Goal: Task Accomplishment & Management: Manage account settings

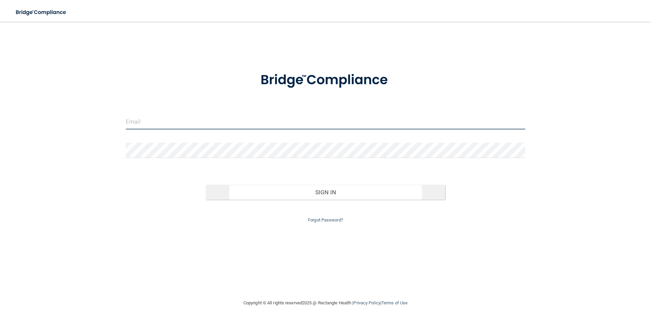
type input "[EMAIL_ADDRESS][DOMAIN_NAME]"
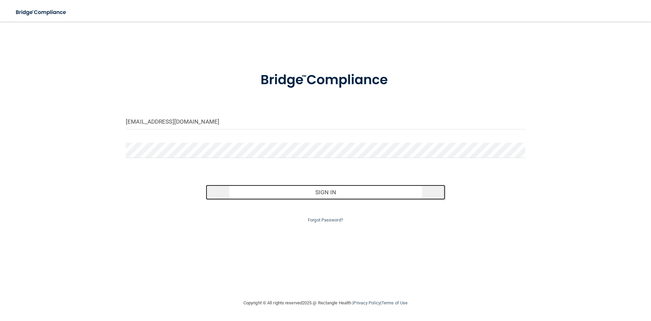
click at [329, 196] on button "Sign In" at bounding box center [326, 192] width 240 height 15
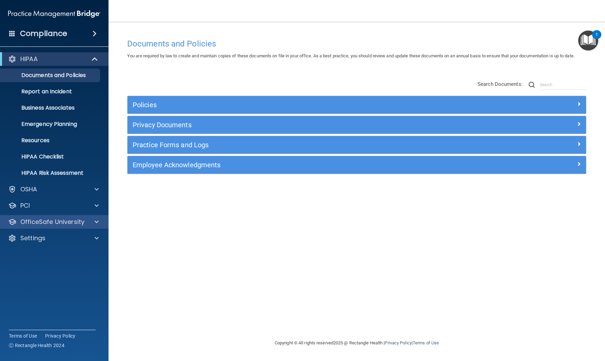
click at [37, 228] on div "OfficeSafe University" at bounding box center [54, 222] width 109 height 14
click at [92, 223] on div at bounding box center [95, 222] width 17 height 8
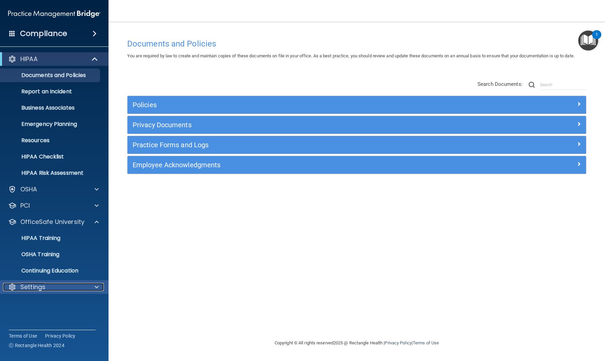
click at [33, 288] on p "Settings" at bounding box center [32, 287] width 25 height 8
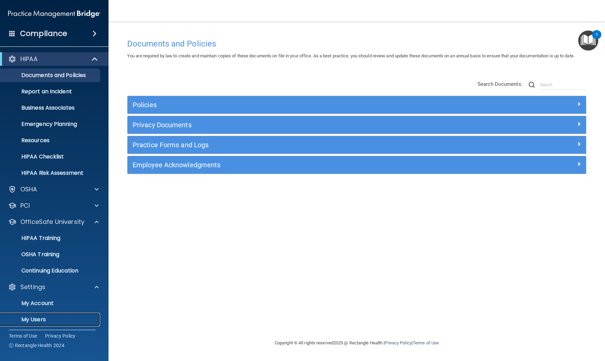
click at [36, 320] on p "My Users" at bounding box center [50, 319] width 93 height 7
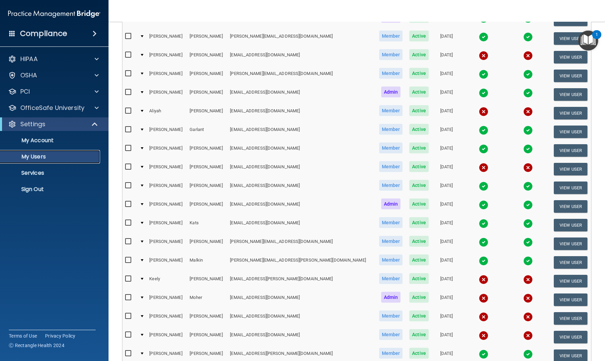
scroll to position [200, 0]
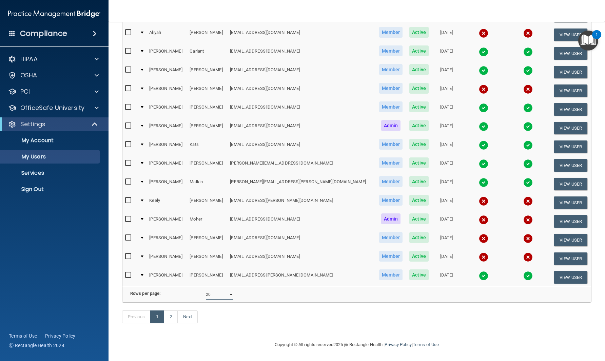
click at [211, 289] on select "10 20 30 40 all" at bounding box center [219, 294] width 27 height 10
select select "28"
click at [206, 289] on select "10 20 30 40 all" at bounding box center [219, 294] width 27 height 10
click at [217, 313] on div "Previous 1 Next" at bounding box center [357, 318] width 480 height 31
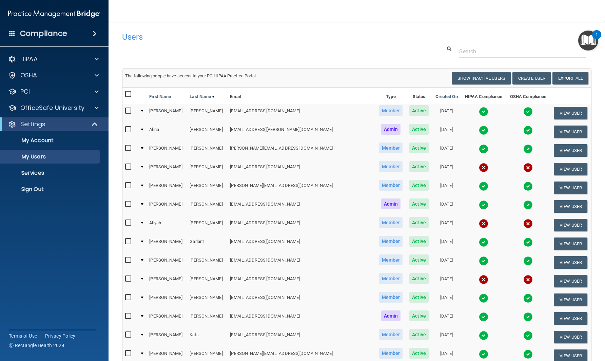
click at [128, 169] on input "checkbox" at bounding box center [129, 166] width 8 height 5
checkbox input "true"
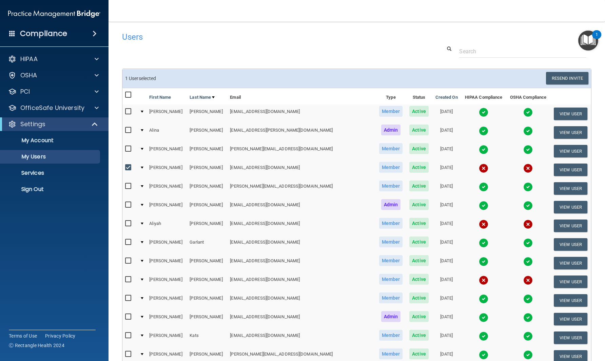
click at [128, 224] on input "checkbox" at bounding box center [129, 223] width 8 height 5
checkbox input "true"
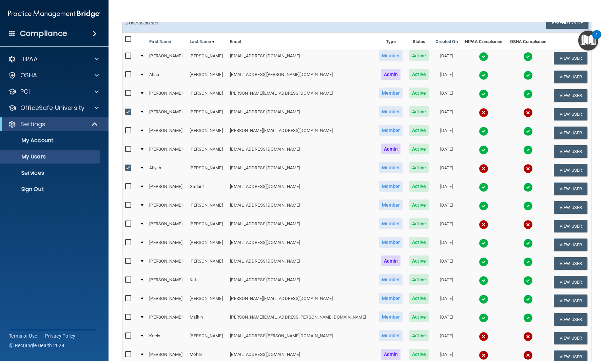
scroll to position [68, 0]
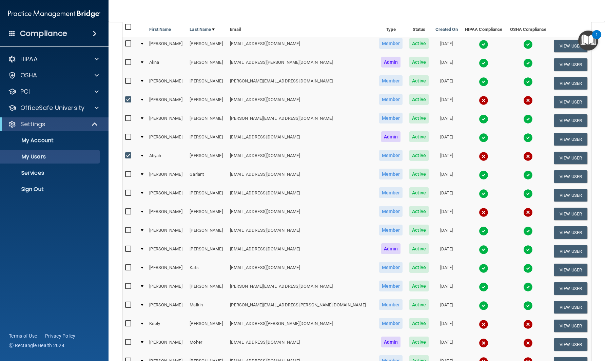
click at [126, 211] on input "checkbox" at bounding box center [129, 211] width 8 height 5
checkbox input "true"
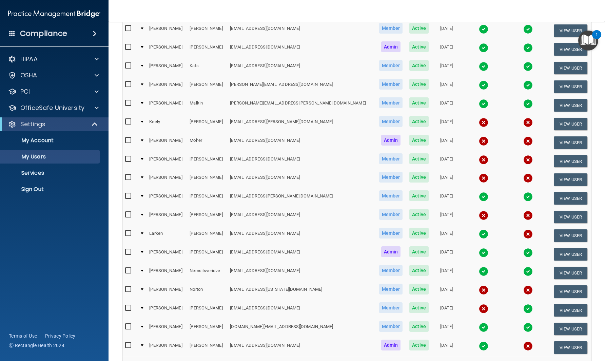
scroll to position [271, 0]
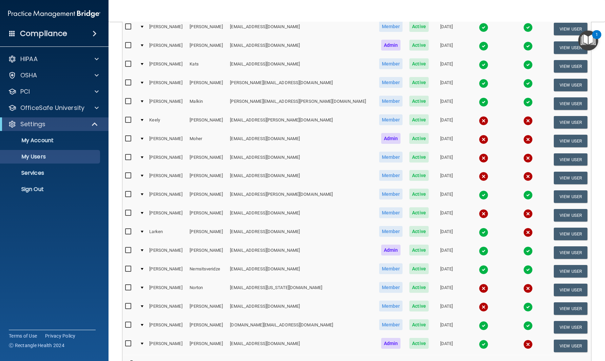
click at [129, 121] on input "checkbox" at bounding box center [129, 119] width 8 height 5
checkbox input "true"
click at [130, 138] on input "checkbox" at bounding box center [129, 138] width 8 height 5
checkbox input "true"
click at [128, 157] on input "checkbox" at bounding box center [129, 157] width 8 height 5
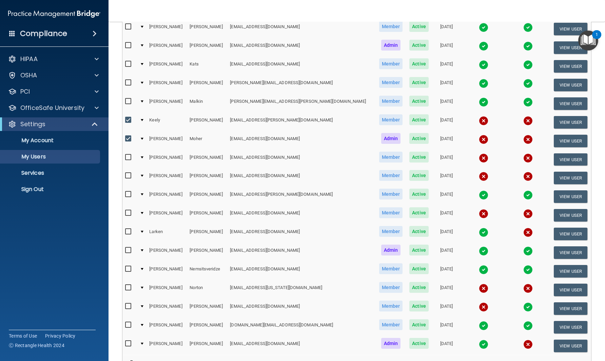
checkbox input "true"
click at [128, 179] on label at bounding box center [129, 176] width 8 height 8
click at [128, 178] on input "checkbox" at bounding box center [129, 175] width 8 height 5
checkbox input "true"
click at [130, 214] on input "checkbox" at bounding box center [129, 212] width 8 height 5
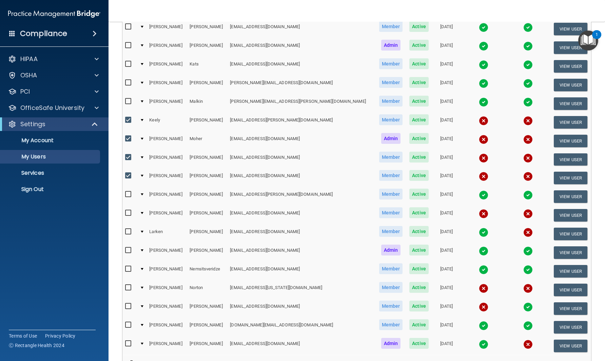
checkbox input "true"
click at [126, 285] on input "checkbox" at bounding box center [129, 287] width 8 height 5
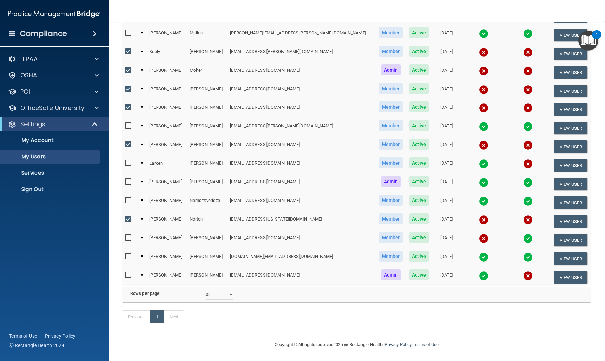
scroll to position [350, 0]
click at [127, 216] on input "checkbox" at bounding box center [129, 218] width 8 height 5
checkbox input "false"
click at [128, 235] on input "checkbox" at bounding box center [129, 237] width 8 height 5
checkbox input "true"
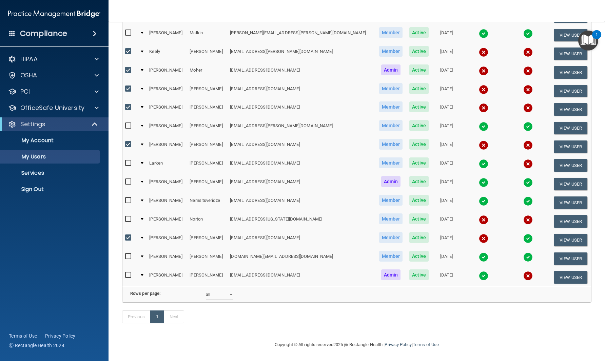
click at [130, 272] on input "checkbox" at bounding box center [129, 274] width 8 height 5
checkbox input "true"
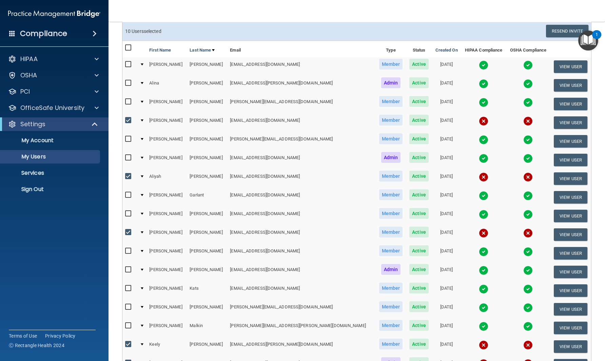
scroll to position [0, 0]
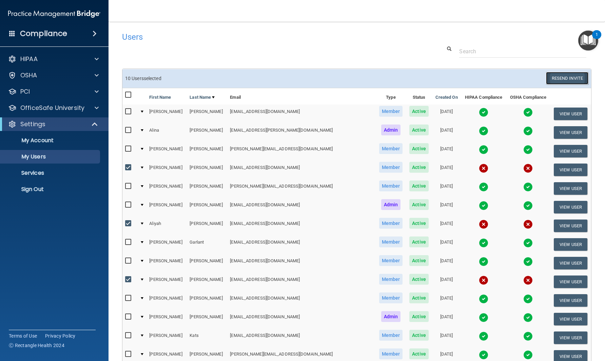
click at [549, 76] on button "Resend Invite" at bounding box center [567, 78] width 42 height 13
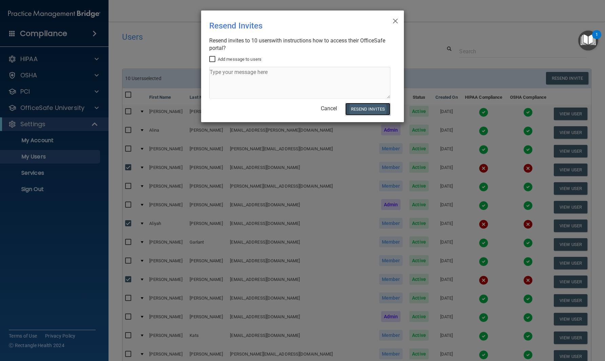
click at [371, 113] on button "Resend Invites" at bounding box center [367, 109] width 45 height 13
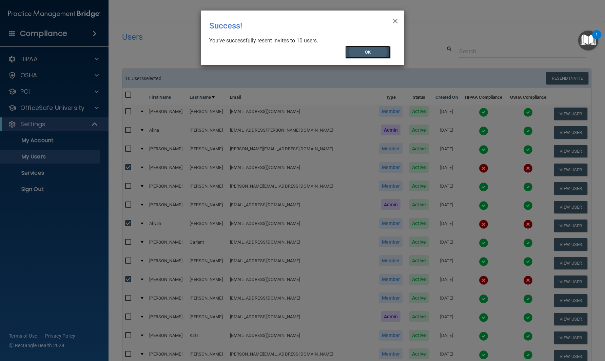
click at [378, 52] on button "OK" at bounding box center [367, 52] width 45 height 13
